Goal: Task Accomplishment & Management: Manage account settings

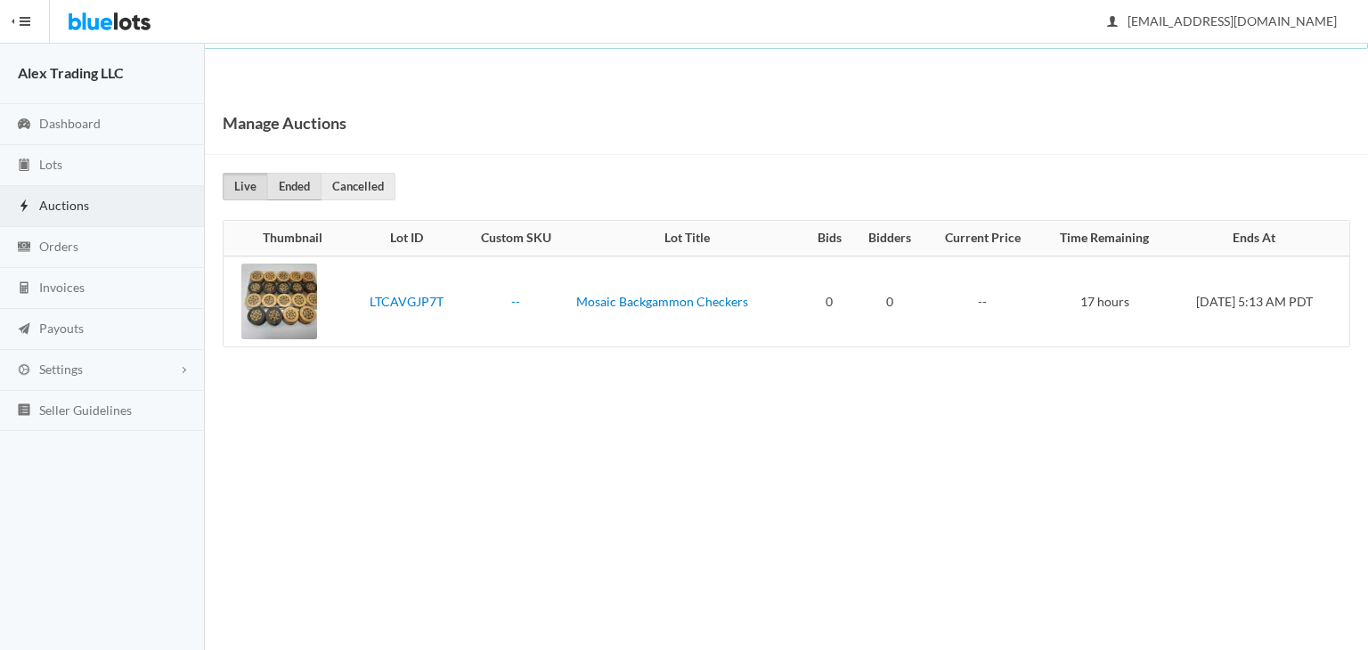
click at [288, 185] on link "Ended" at bounding box center [294, 187] width 54 height 28
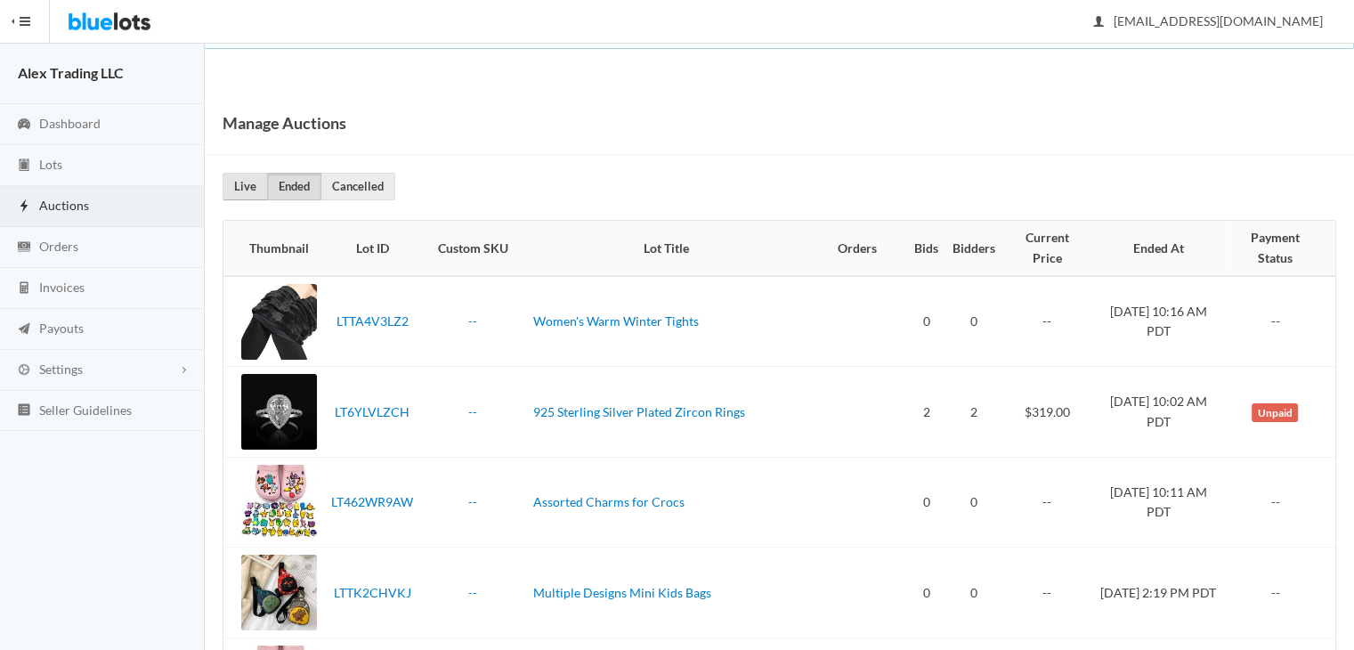
click at [250, 183] on link "Live" at bounding box center [245, 187] width 45 height 28
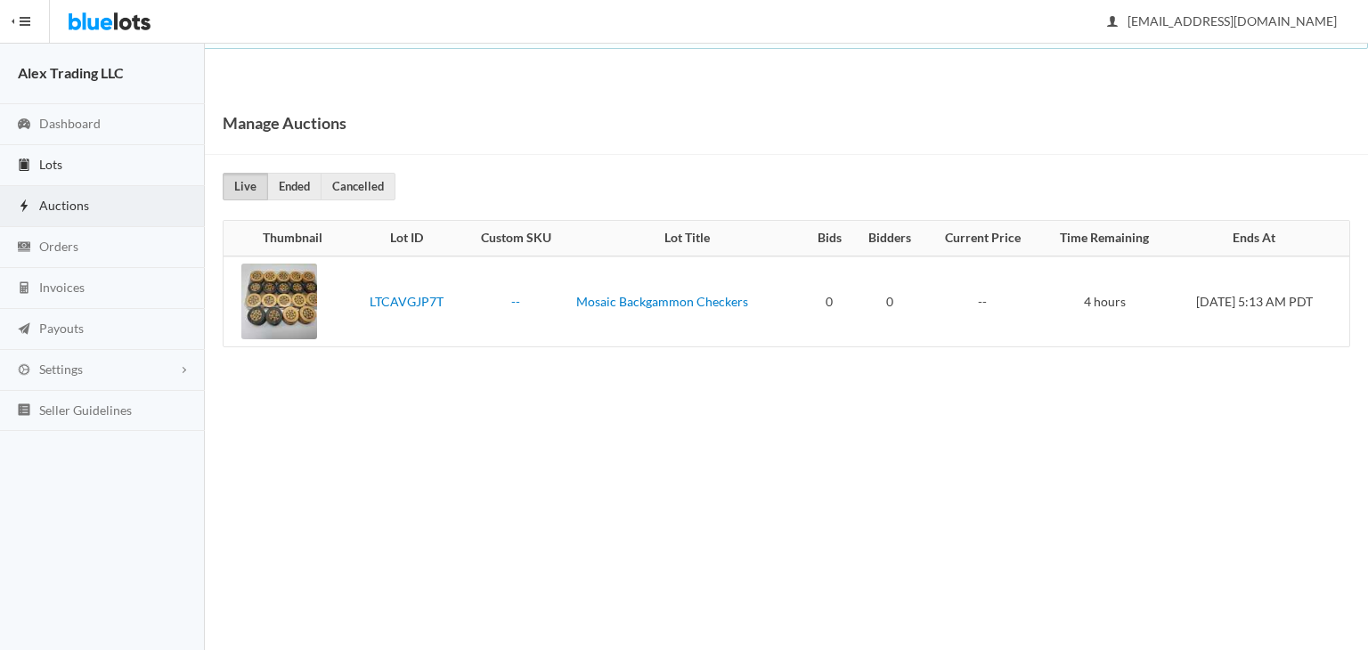
click at [87, 172] on link "Lots" at bounding box center [102, 165] width 205 height 41
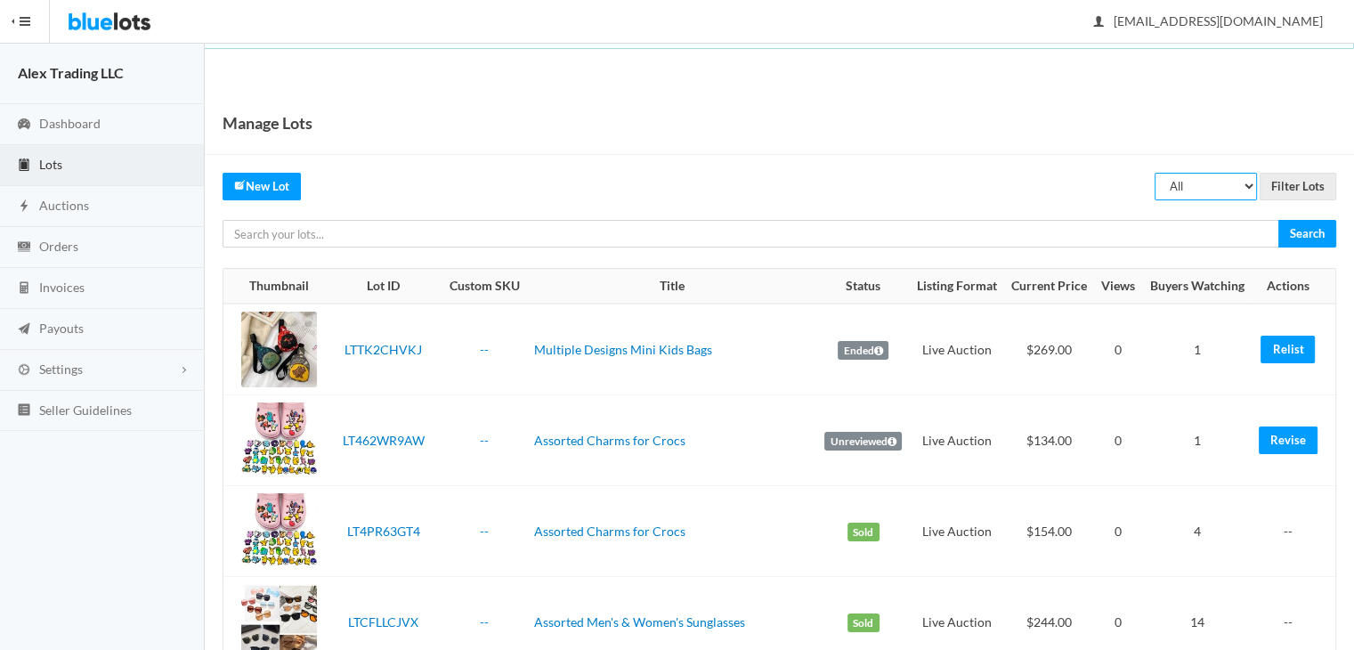
click at [1200, 191] on select "All Draft Unreviewed Rejected Scheduled Listed Sold Ended" at bounding box center [1206, 187] width 102 height 28
select select "ended"
click at [1156, 173] on select "All Draft Unreviewed Rejected Scheduled Listed Sold Ended" at bounding box center [1206, 187] width 102 height 28
click at [1297, 181] on input "Filter Lots" at bounding box center [1298, 187] width 77 height 28
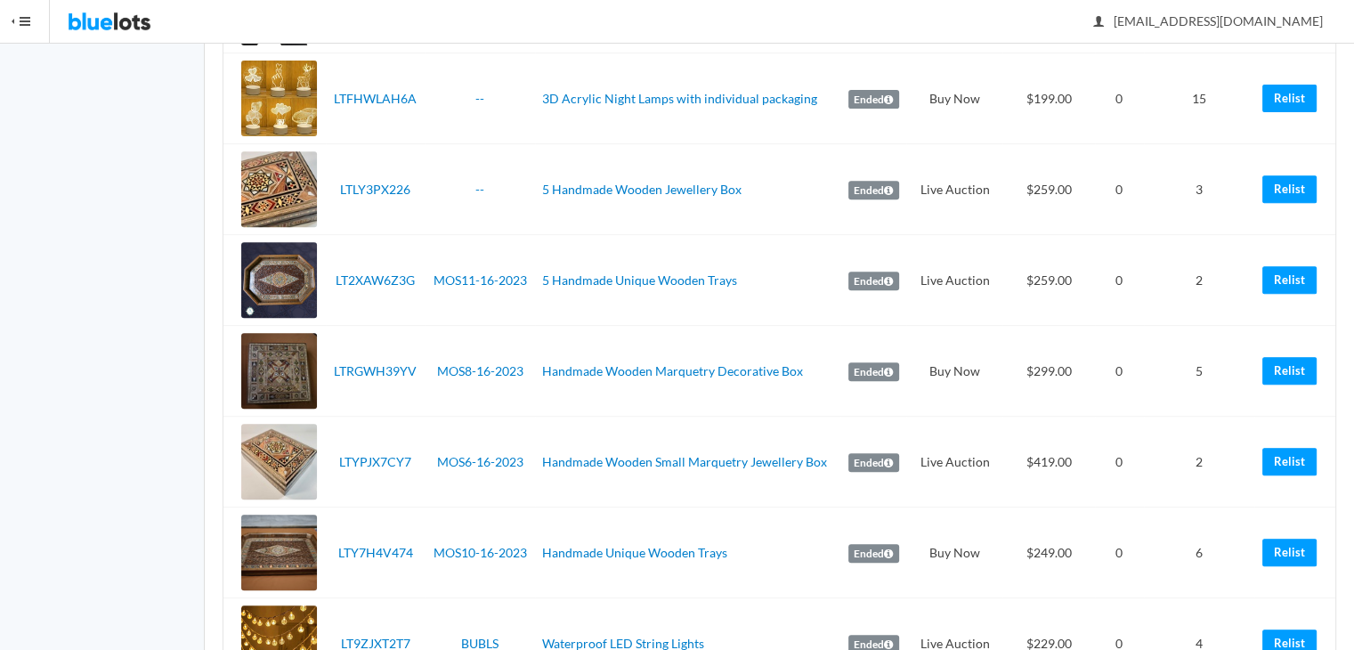
scroll to position [720, 0]
